Goal: Task Accomplishment & Management: Use online tool/utility

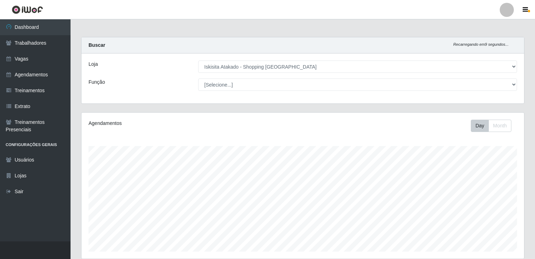
select select "424"
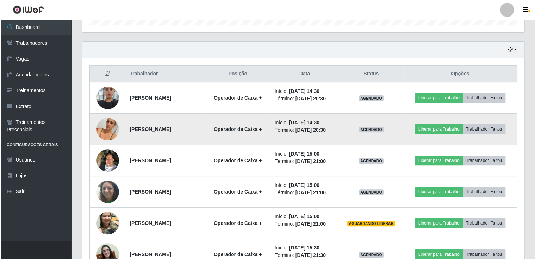
scroll to position [146, 442]
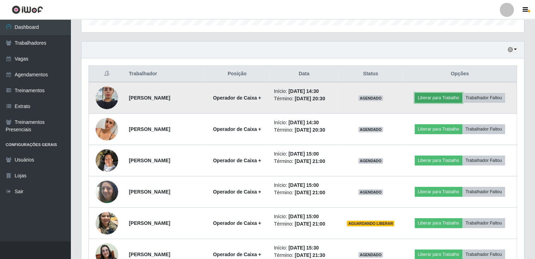
click at [441, 94] on button "Liberar para Trabalho" at bounding box center [438, 98] width 48 height 10
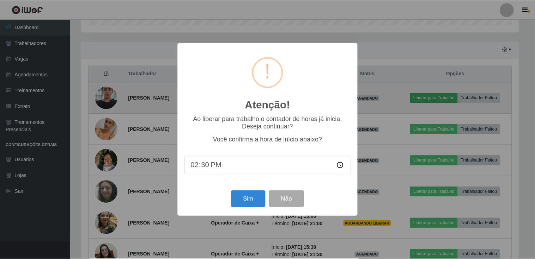
scroll to position [146, 439]
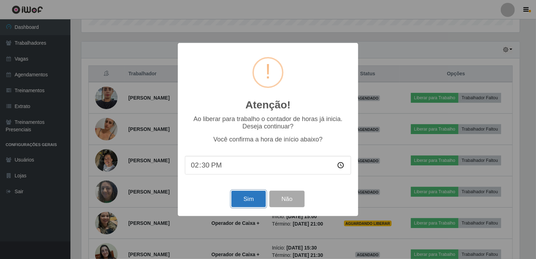
click at [254, 199] on button "Sim" at bounding box center [249, 199] width 34 height 17
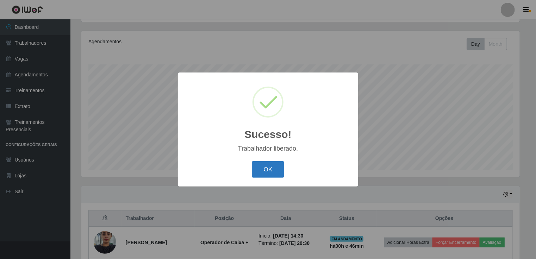
click at [264, 166] on button "OK" at bounding box center [268, 169] width 33 height 17
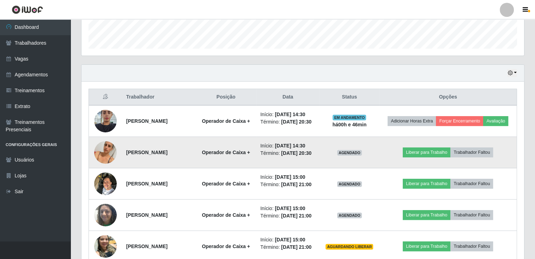
scroll to position [223, 0]
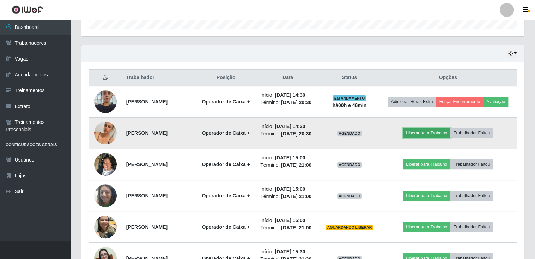
click at [419, 138] on button "Liberar para Trabalho" at bounding box center [427, 133] width 48 height 10
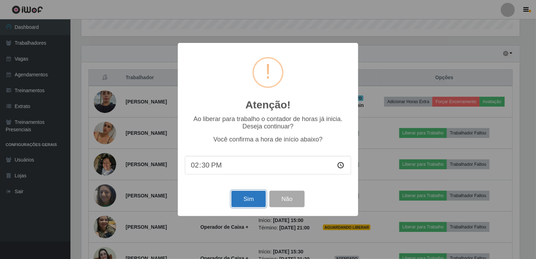
click at [244, 202] on button "Sim" at bounding box center [249, 199] width 34 height 17
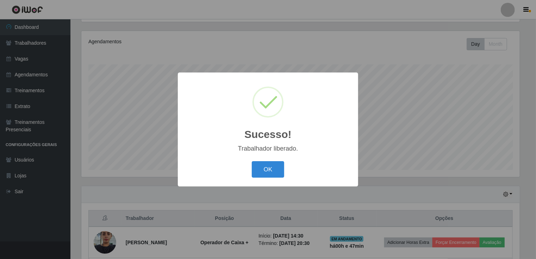
click at [372, 110] on div "Sucesso! × Trabalhador liberado. OK Cancel" at bounding box center [268, 129] width 536 height 259
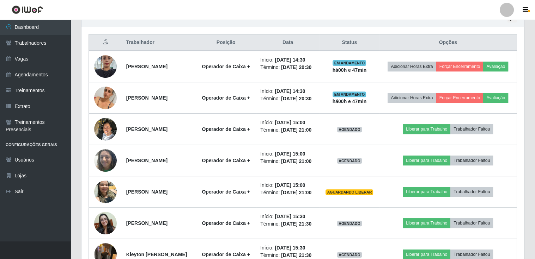
scroll to position [293, 0]
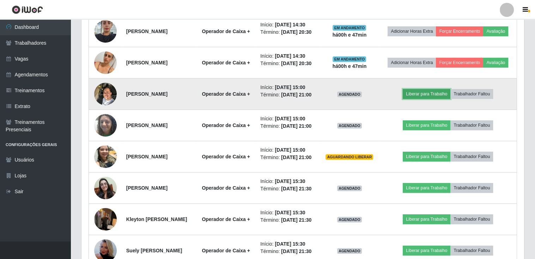
click at [420, 99] on button "Liberar para Trabalho" at bounding box center [427, 94] width 48 height 10
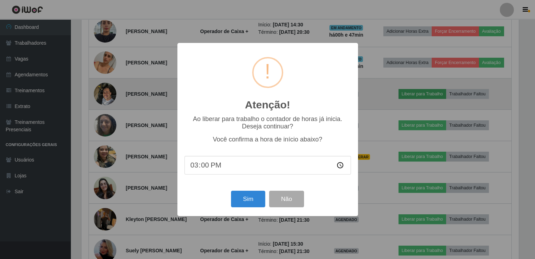
scroll to position [146, 439]
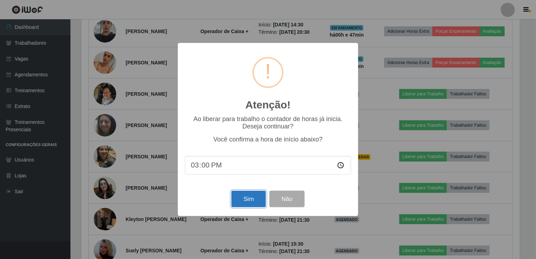
click at [259, 198] on button "Sim" at bounding box center [249, 199] width 34 height 17
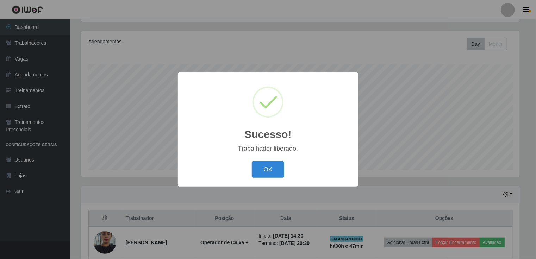
click at [390, 111] on div "Sucesso! × Trabalhador liberado. OK Cancel" at bounding box center [268, 129] width 536 height 259
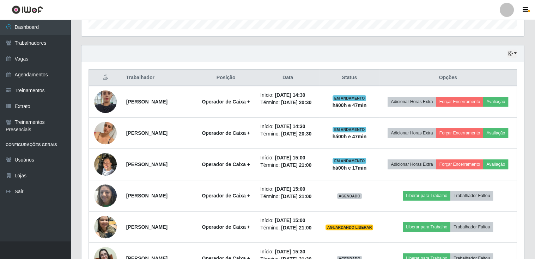
scroll to position [0, 0]
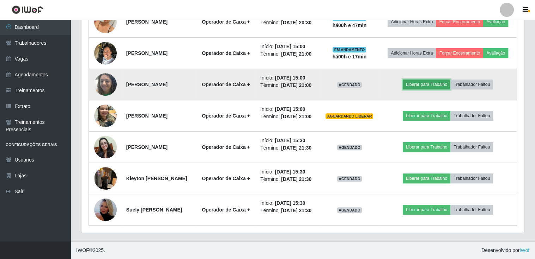
click at [422, 80] on button "Liberar para Trabalho" at bounding box center [427, 85] width 48 height 10
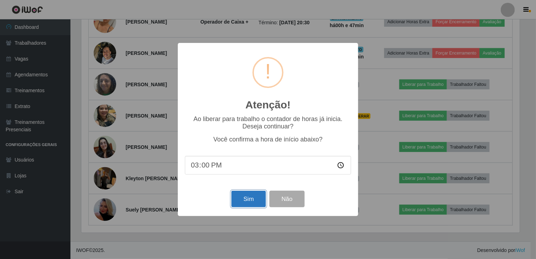
click at [243, 195] on button "Sim" at bounding box center [249, 199] width 34 height 17
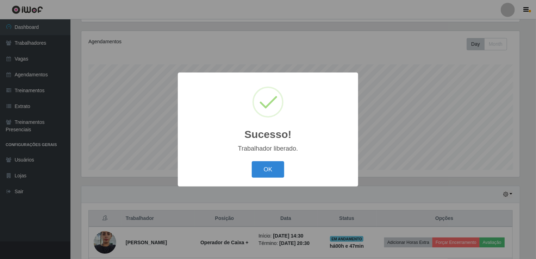
click at [364, 79] on div "Sucesso! × Trabalhador liberado. OK Cancel" at bounding box center [268, 129] width 536 height 259
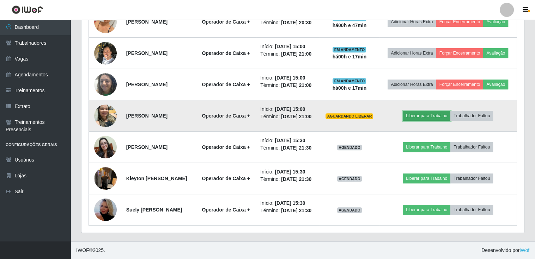
click at [437, 111] on button "Liberar para Trabalho" at bounding box center [427, 116] width 48 height 10
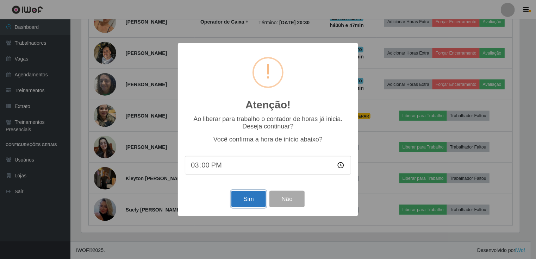
click at [239, 197] on button "Sim" at bounding box center [249, 199] width 34 height 17
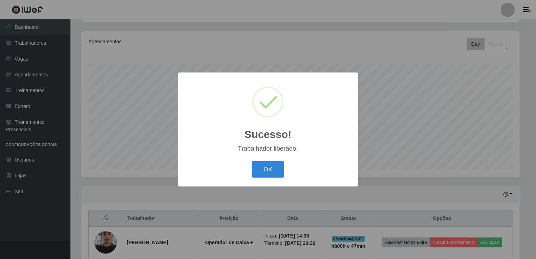
click at [389, 78] on div "Sucesso! × Trabalhador liberado. OK Cancel" at bounding box center [268, 129] width 536 height 259
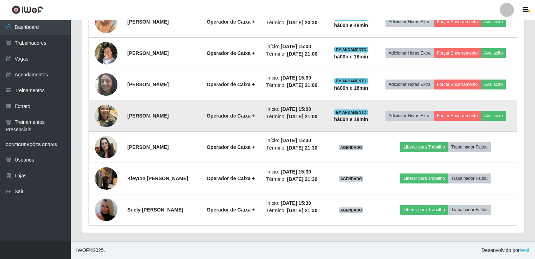
scroll to position [375, 0]
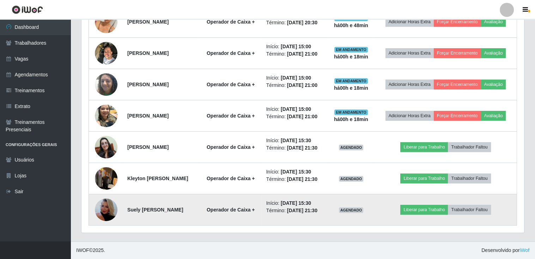
click at [100, 201] on img at bounding box center [106, 210] width 23 height 40
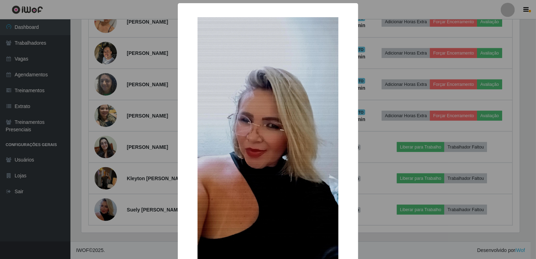
click at [384, 143] on div "× OK Cancel" at bounding box center [268, 129] width 536 height 259
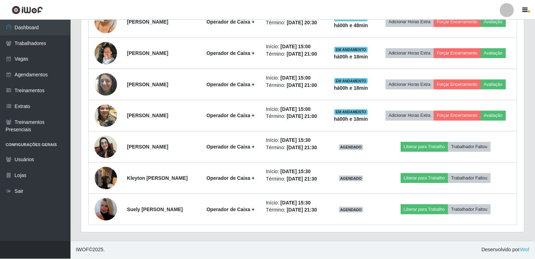
scroll to position [146, 442]
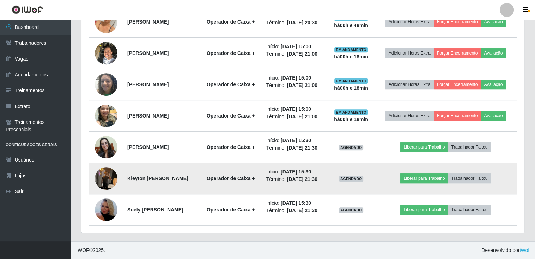
click at [106, 167] on img at bounding box center [106, 179] width 23 height 30
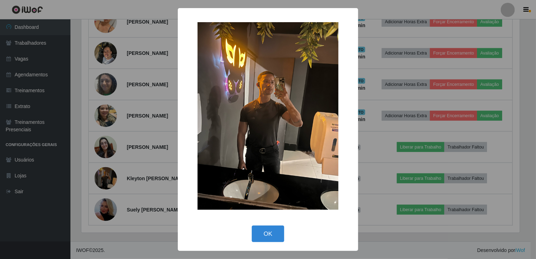
click at [380, 152] on div "× OK Cancel" at bounding box center [268, 129] width 536 height 259
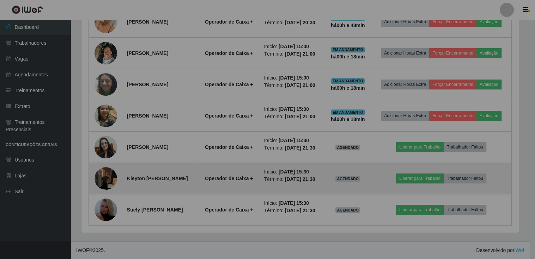
scroll to position [146, 442]
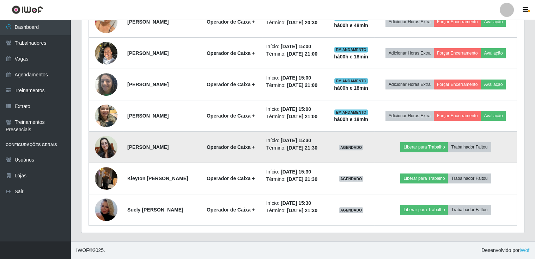
click at [102, 138] on img at bounding box center [106, 147] width 23 height 23
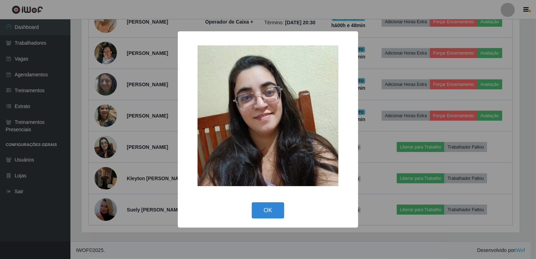
click at [397, 117] on div "× OK Cancel" at bounding box center [268, 129] width 536 height 259
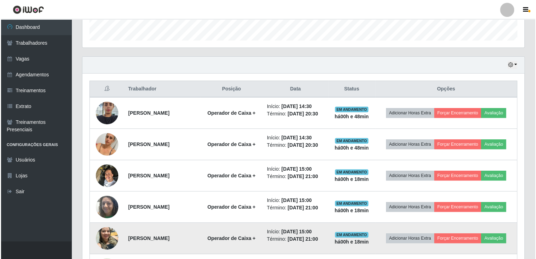
scroll to position [198, 0]
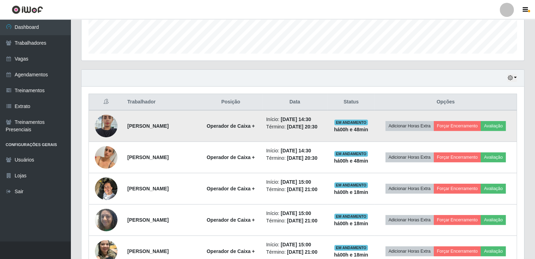
click at [99, 122] on img at bounding box center [106, 126] width 23 height 30
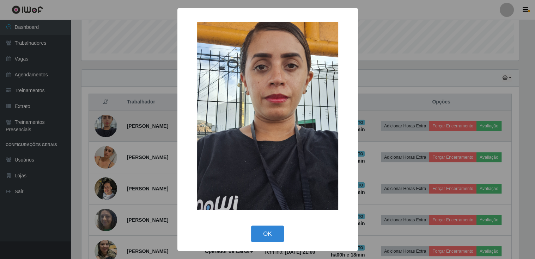
scroll to position [146, 439]
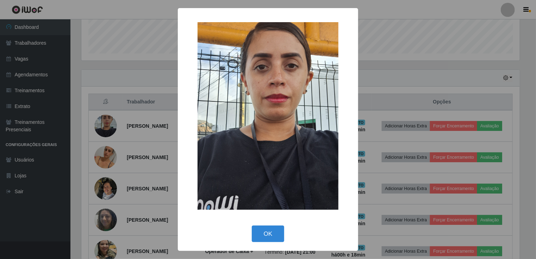
click at [408, 59] on div "× OK Cancel" at bounding box center [268, 129] width 536 height 259
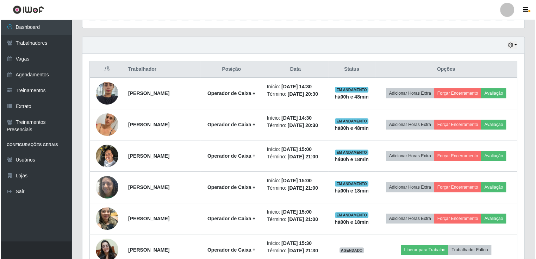
scroll to position [375, 0]
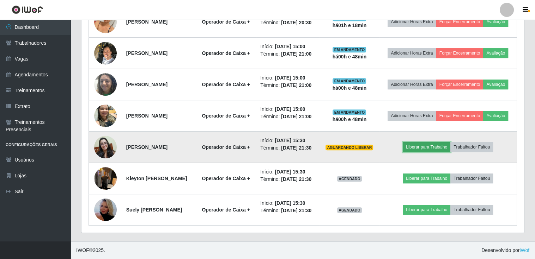
click at [424, 142] on button "Liberar para Trabalho" at bounding box center [427, 147] width 48 height 10
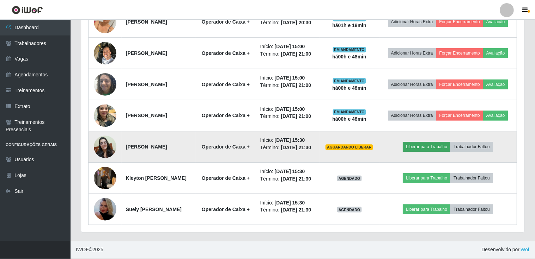
scroll to position [146, 439]
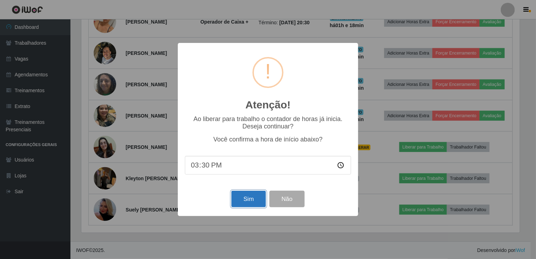
click at [246, 201] on button "Sim" at bounding box center [249, 199] width 34 height 17
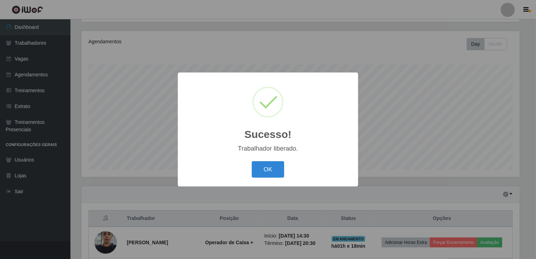
click at [442, 117] on div "Sucesso! × Trabalhador liberado. OK Cancel" at bounding box center [268, 129] width 536 height 259
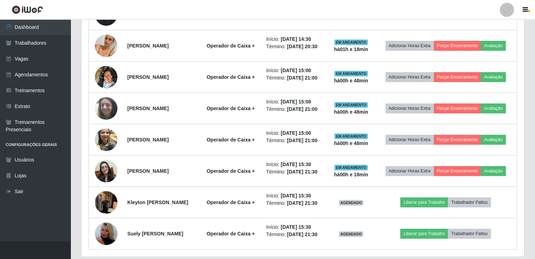
scroll to position [375, 0]
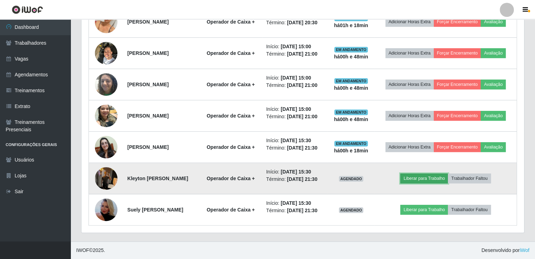
click at [418, 174] on button "Liberar para Trabalho" at bounding box center [424, 179] width 48 height 10
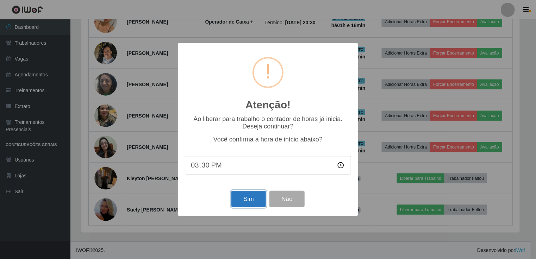
click at [246, 201] on button "Sim" at bounding box center [249, 199] width 34 height 17
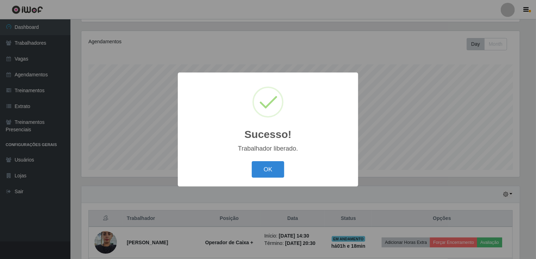
click at [448, 97] on div "Sucesso! × Trabalhador liberado. OK Cancel" at bounding box center [268, 129] width 536 height 259
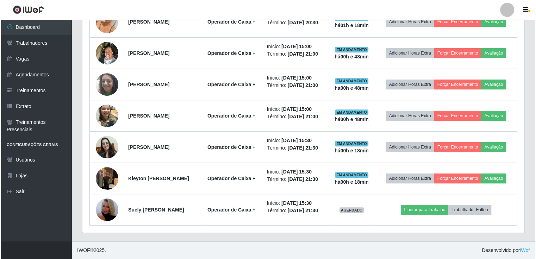
scroll to position [375, 0]
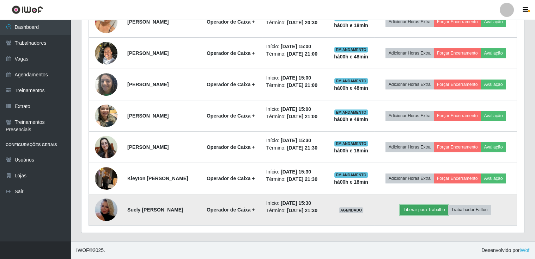
click at [420, 207] on button "Liberar para Trabalho" at bounding box center [424, 210] width 48 height 10
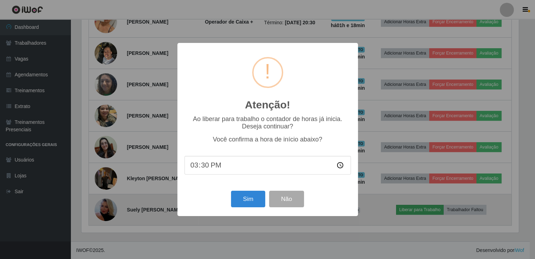
scroll to position [146, 439]
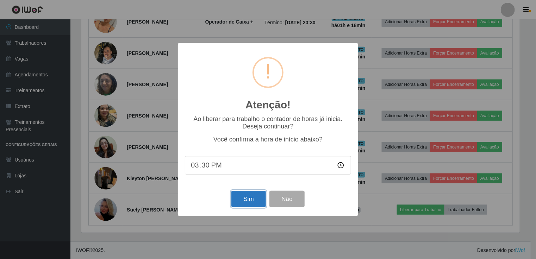
click at [242, 198] on button "Sim" at bounding box center [249, 199] width 34 height 17
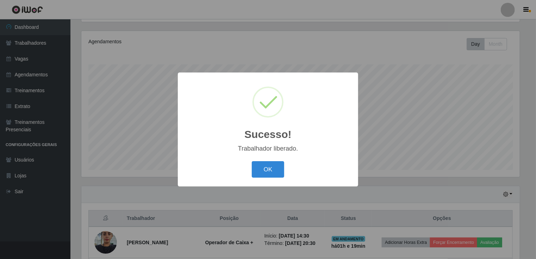
click at [103, 187] on div "Sucesso! × Trabalhador liberado. OK Cancel" at bounding box center [268, 129] width 536 height 259
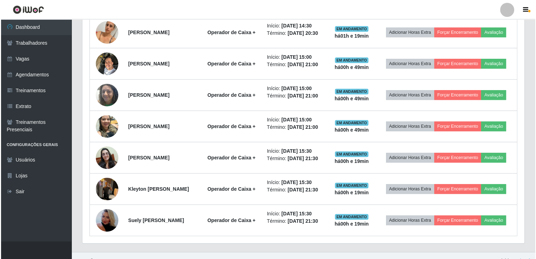
scroll to position [375, 0]
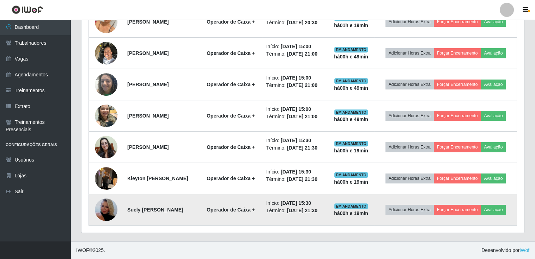
click at [102, 206] on img at bounding box center [106, 210] width 23 height 40
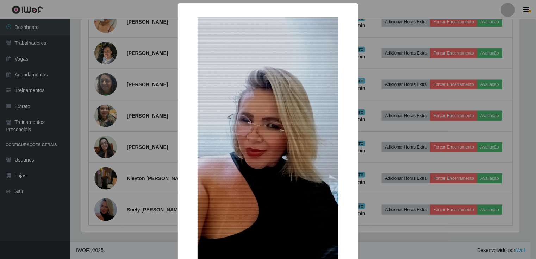
click at [73, 184] on div "× OK Cancel" at bounding box center [268, 129] width 536 height 259
